Goal: Find contact information: Find contact information

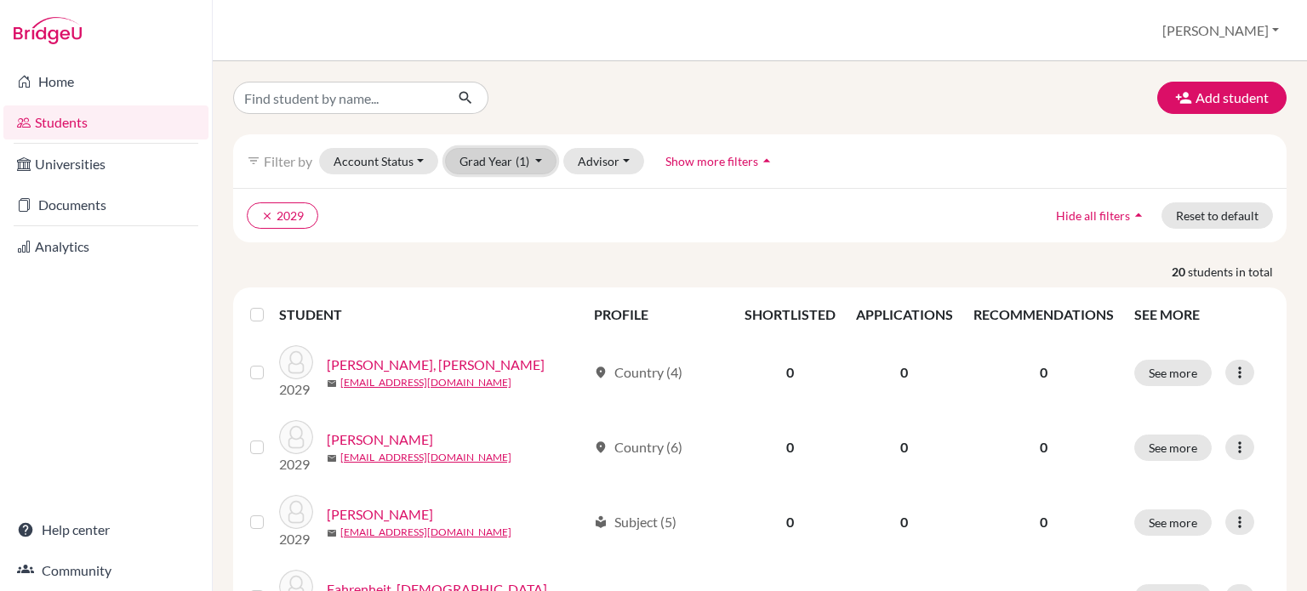
click at [485, 153] on button "Grad Year (1)" at bounding box center [501, 161] width 112 height 26
click at [504, 270] on div "2026" at bounding box center [496, 279] width 60 height 20
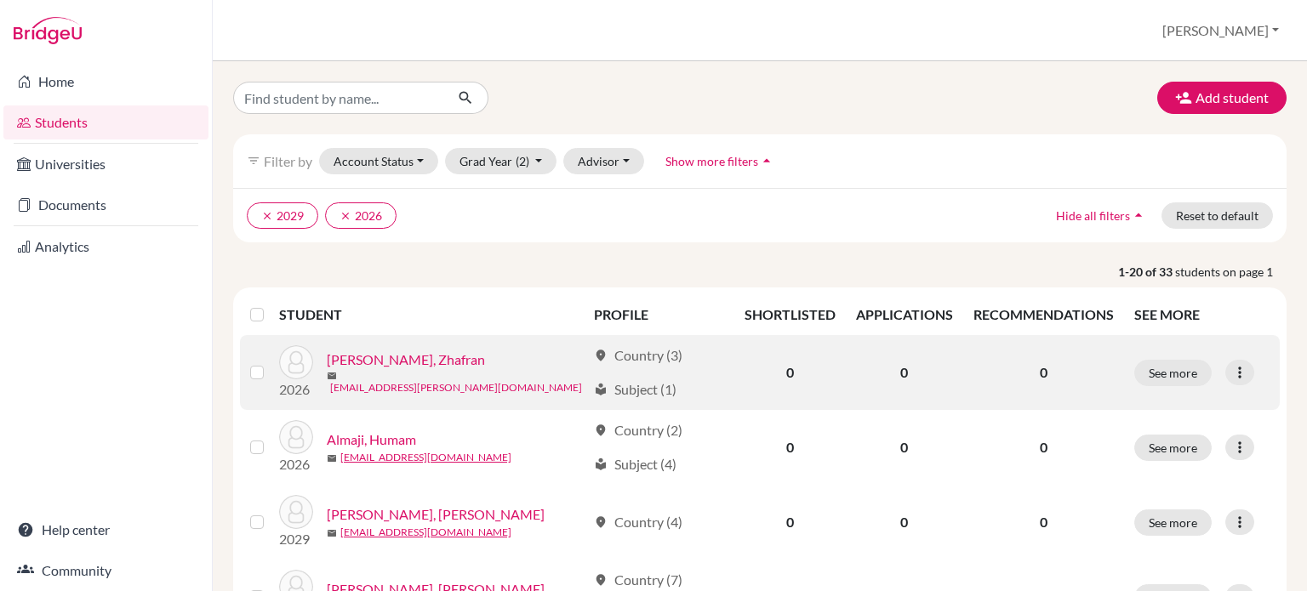
click at [345, 382] on link "[EMAIL_ADDRESS][PERSON_NAME][DOMAIN_NAME]" at bounding box center [456, 387] width 252 height 15
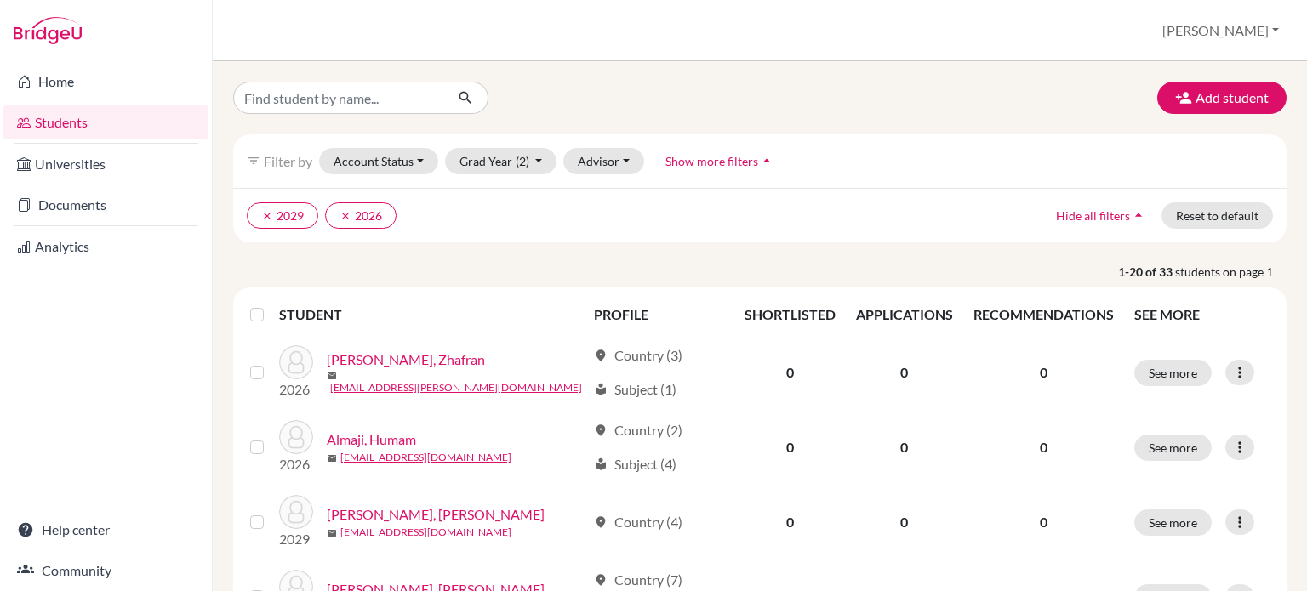
click at [745, 263] on p "1-20 of 33 students on page 1" at bounding box center [759, 272] width 1079 height 18
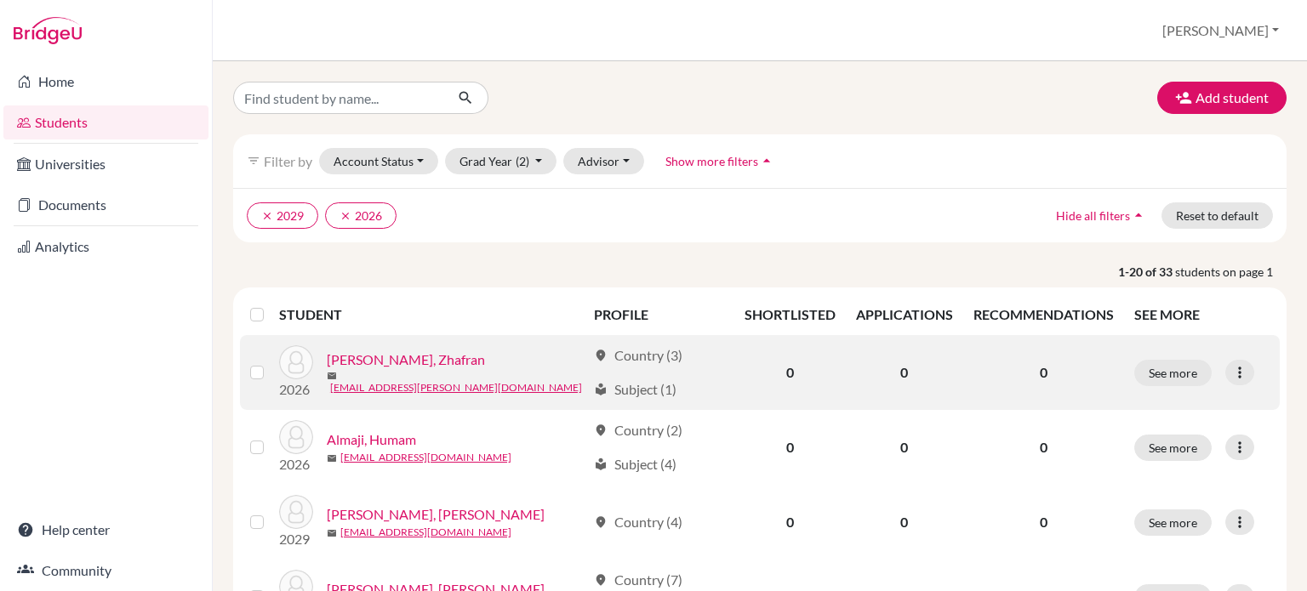
click at [367, 360] on link "[PERSON_NAME], Zhafran" at bounding box center [406, 360] width 158 height 20
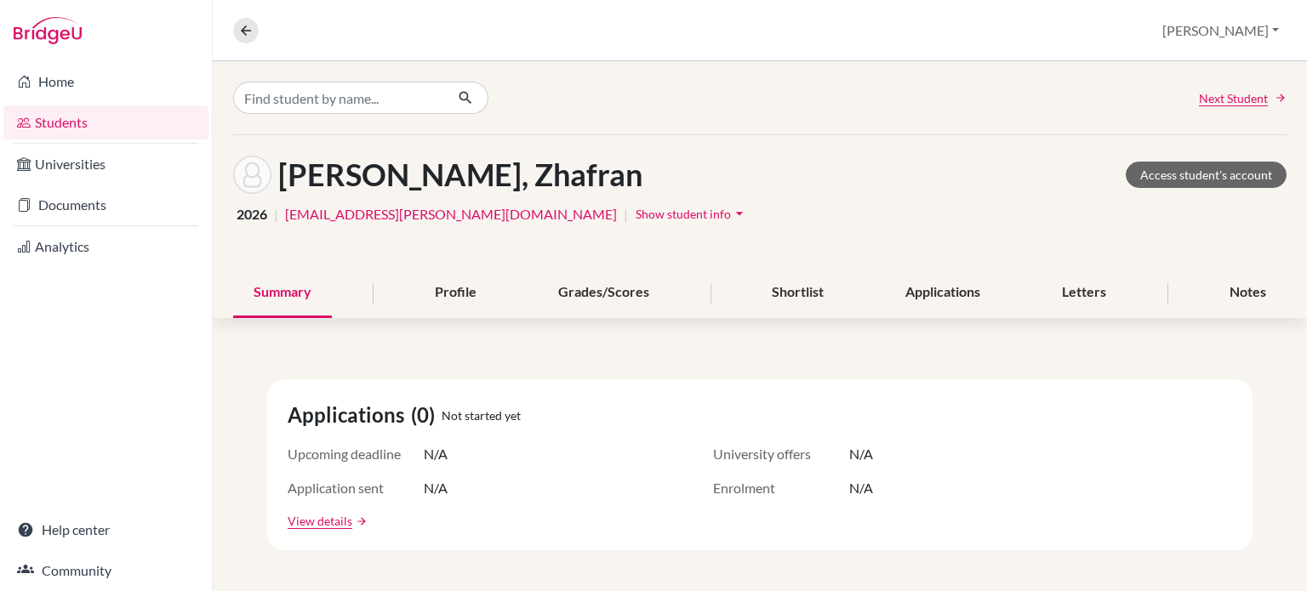
drag, startPoint x: 424, startPoint y: 213, endPoint x: 380, endPoint y: 255, distance: 60.8
click at [374, 260] on div "[PERSON_NAME], Zhafran Access student's account 2026 | [EMAIL_ADDRESS][PERSON_N…" at bounding box center [760, 201] width 1094 height 133
click at [636, 211] on span "Show student info" at bounding box center [683, 214] width 95 height 14
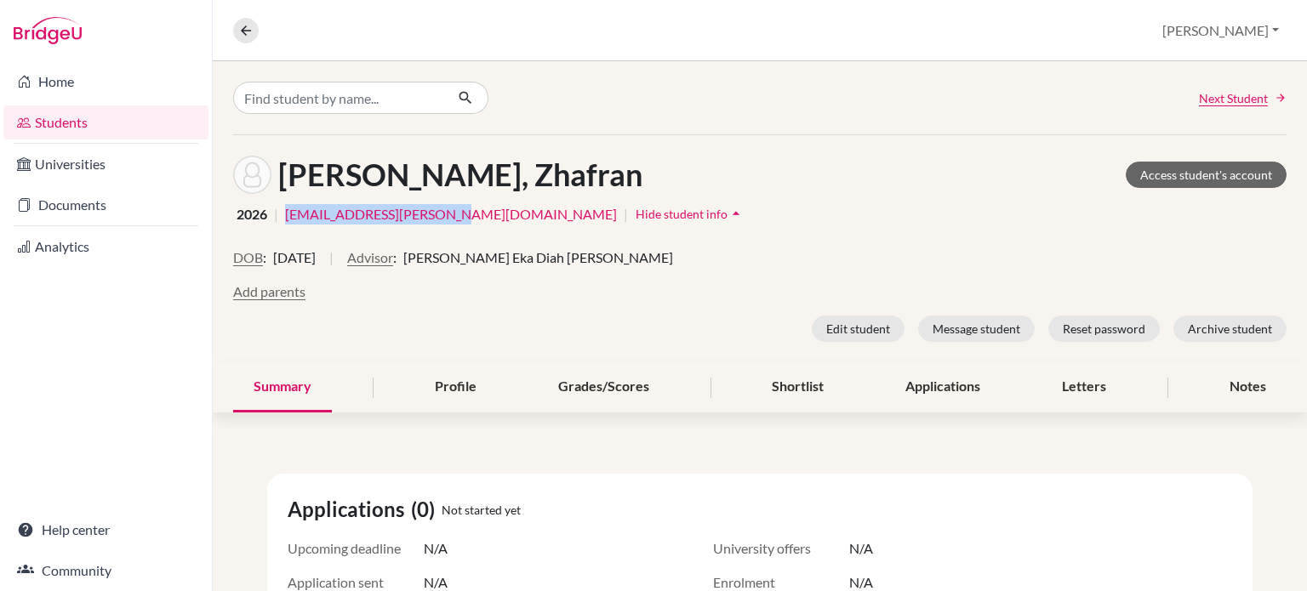
drag, startPoint x: 284, startPoint y: 215, endPoint x: 442, endPoint y: 210, distance: 158.4
click at [442, 210] on div "2026 | [EMAIL_ADDRESS][PERSON_NAME][DOMAIN_NAME] | Hide student info arrow_drop…" at bounding box center [759, 214] width 1053 height 26
copy link "[EMAIL_ADDRESS][PERSON_NAME][DOMAIN_NAME]"
